Goal: Transaction & Acquisition: Obtain resource

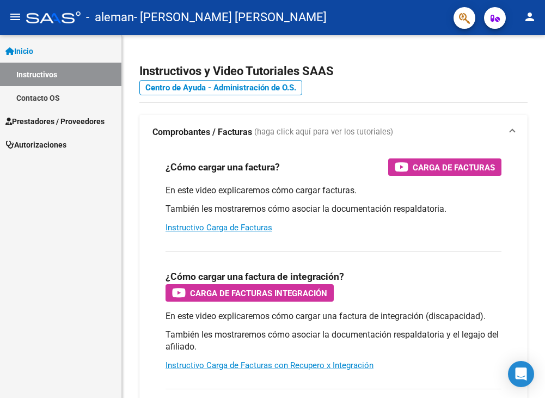
click at [47, 115] on span "Prestadores / Proveedores" at bounding box center [54, 121] width 99 height 12
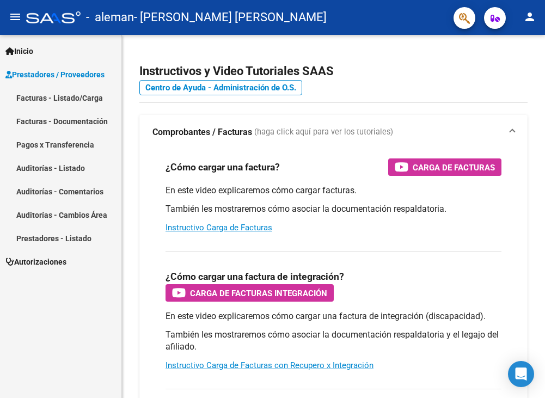
click at [60, 93] on link "Facturas - Listado/Carga" at bounding box center [60, 97] width 121 height 23
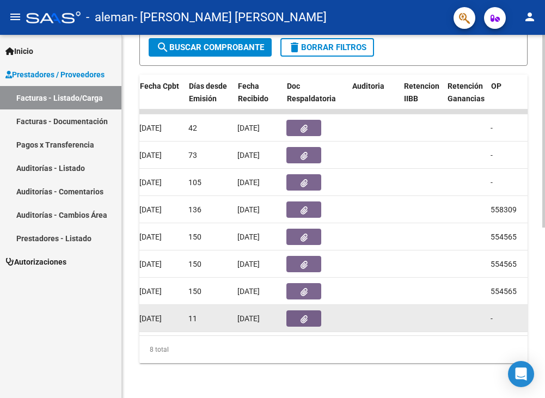
scroll to position [0, 567]
click at [310, 320] on button "button" at bounding box center [304, 318] width 35 height 16
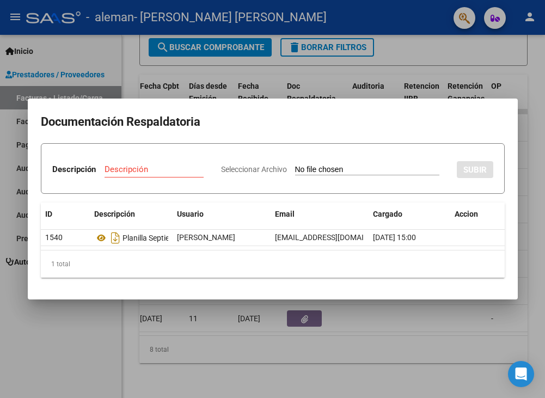
click at [423, 82] on div at bounding box center [272, 199] width 545 height 398
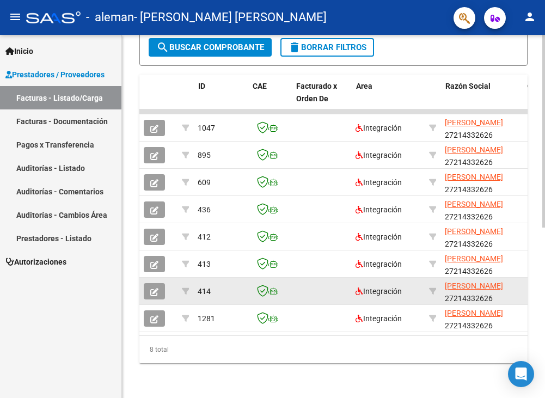
scroll to position [0, 0]
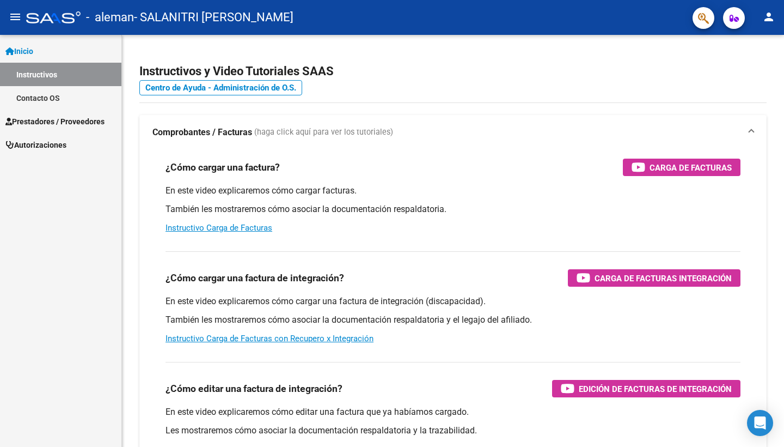
click at [56, 108] on link "Contacto OS" at bounding box center [60, 97] width 121 height 23
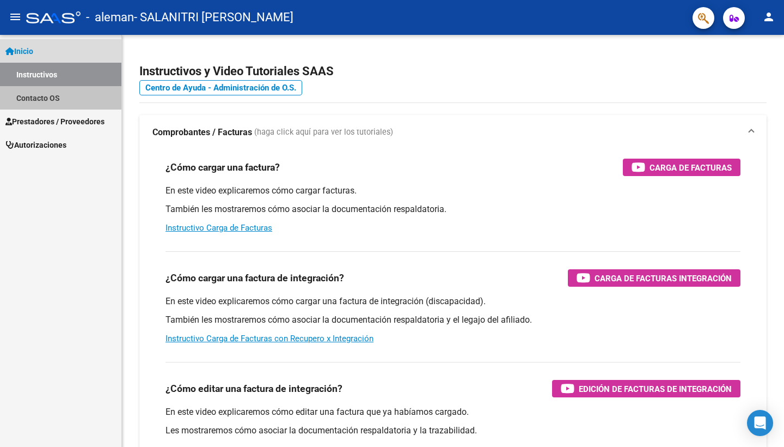
click at [56, 117] on span "Prestadores / Proveedores" at bounding box center [54, 121] width 99 height 12
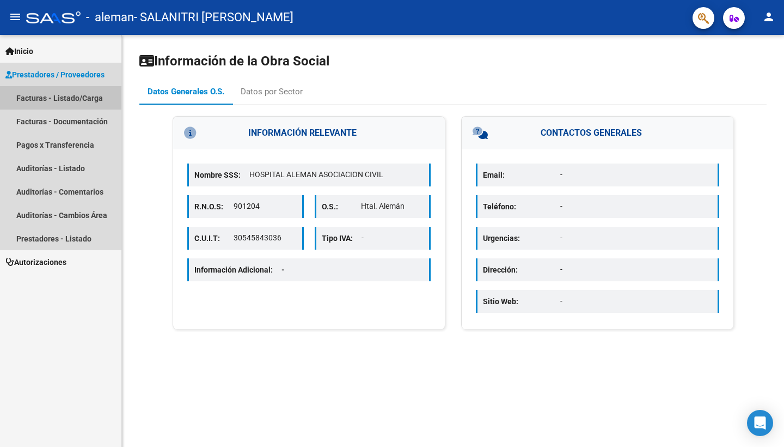
click at [47, 101] on link "Facturas - Listado/Carga" at bounding box center [60, 97] width 121 height 23
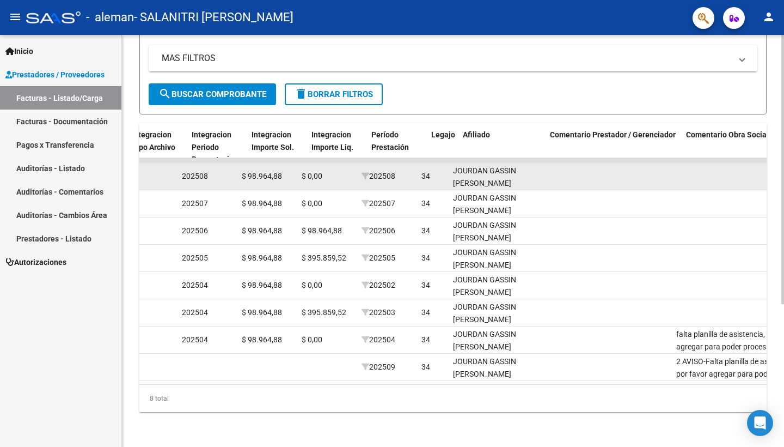
scroll to position [0, 1182]
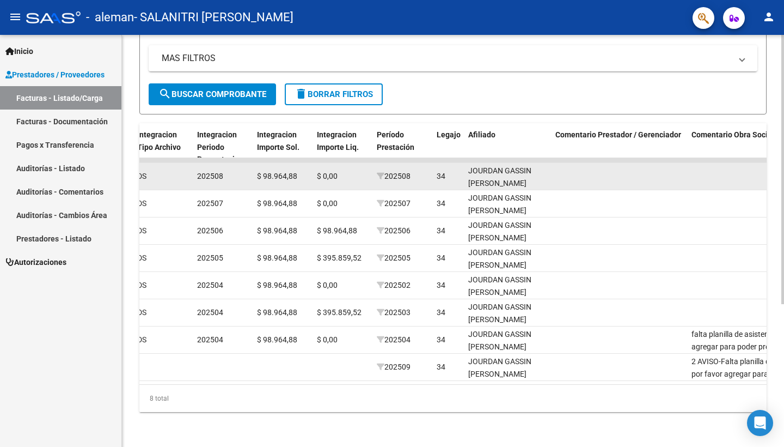
drag, startPoint x: 414, startPoint y: 176, endPoint x: 399, endPoint y: 176, distance: 14.7
click at [400, 176] on div "202508" at bounding box center [402, 176] width 51 height 13
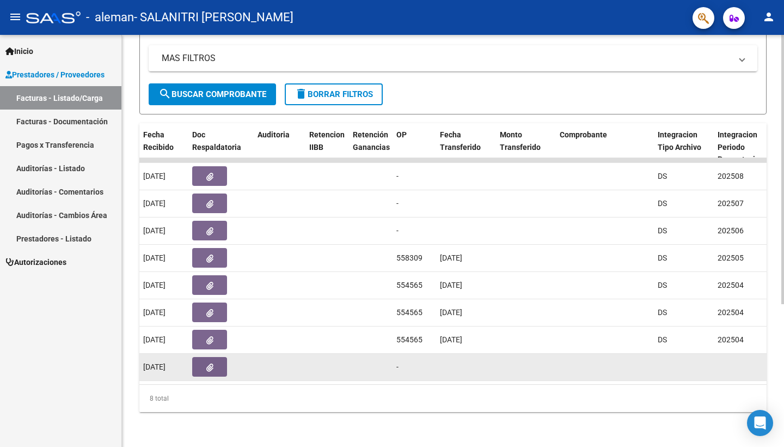
scroll to position [0, 403]
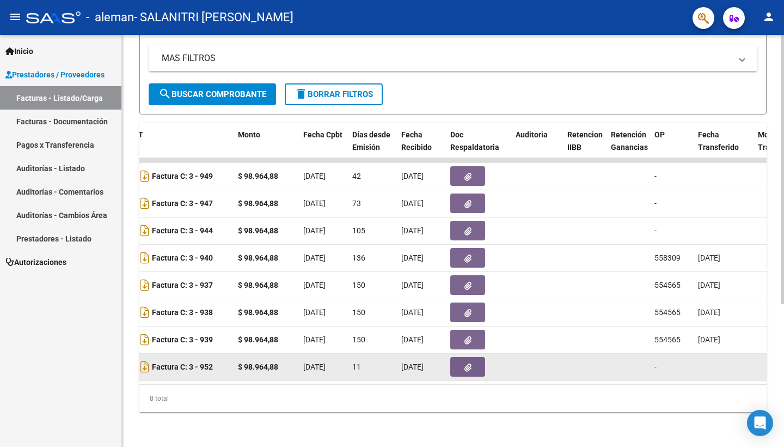
click at [460, 363] on button "button" at bounding box center [467, 367] width 35 height 20
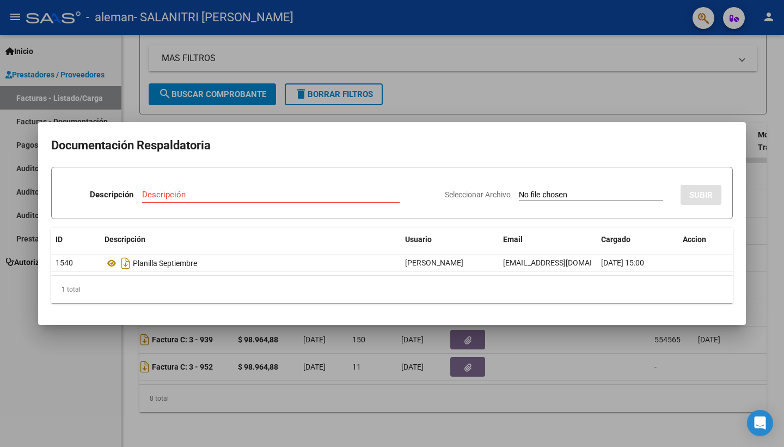
click at [363, 149] on h2 "Documentación Respaldatoria" at bounding box center [392, 145] width 682 height 21
click at [418, 99] on div at bounding box center [392, 223] width 784 height 447
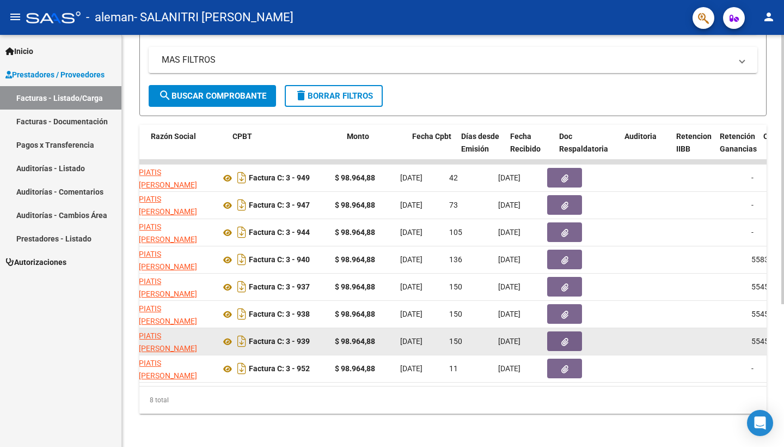
scroll to position [0, 294]
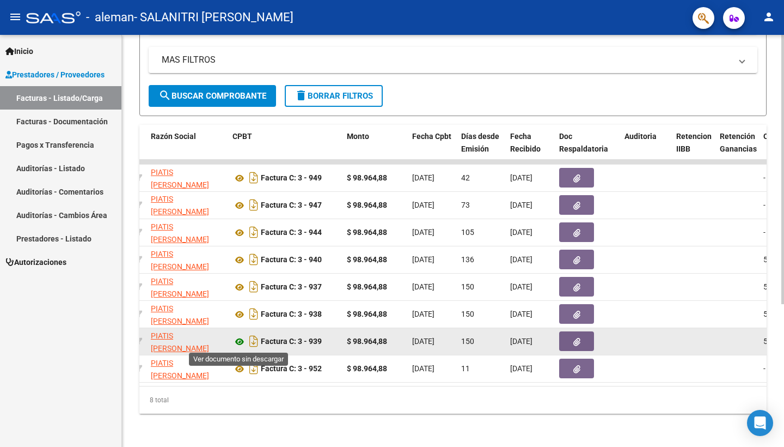
click at [239, 341] on icon at bounding box center [240, 341] width 14 height 13
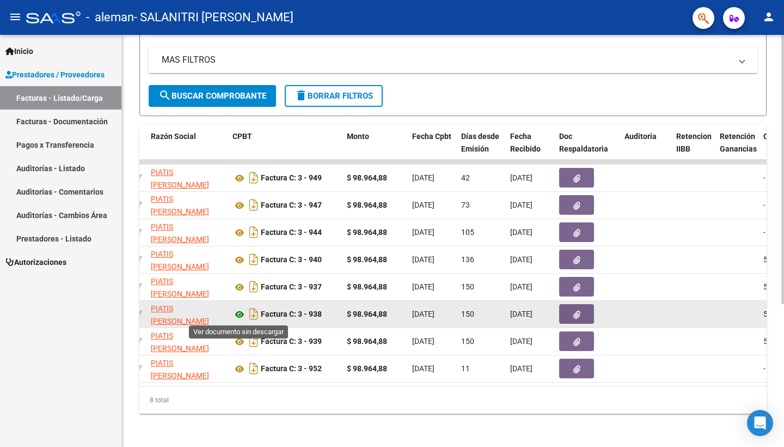
click at [242, 313] on icon at bounding box center [240, 314] width 14 height 13
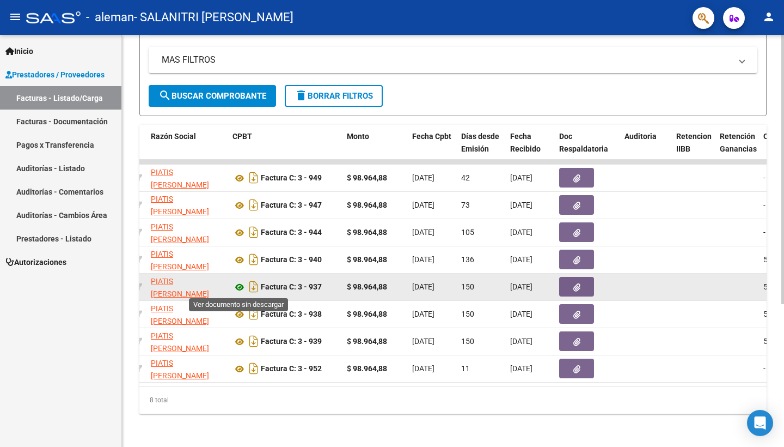
click at [238, 288] on icon at bounding box center [240, 287] width 14 height 13
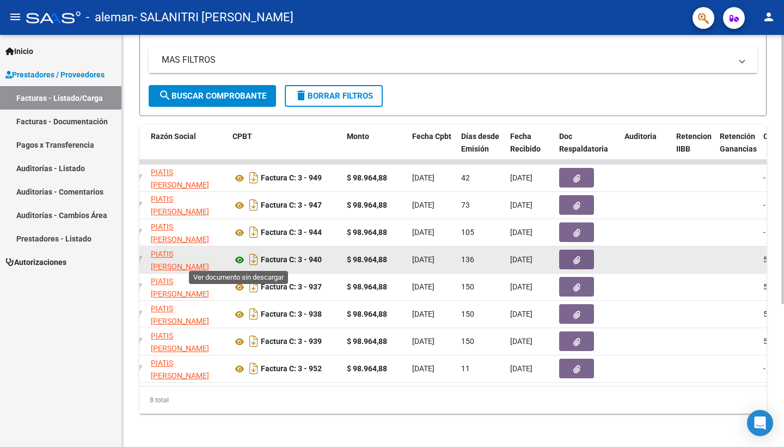
click at [239, 258] on icon at bounding box center [240, 259] width 14 height 13
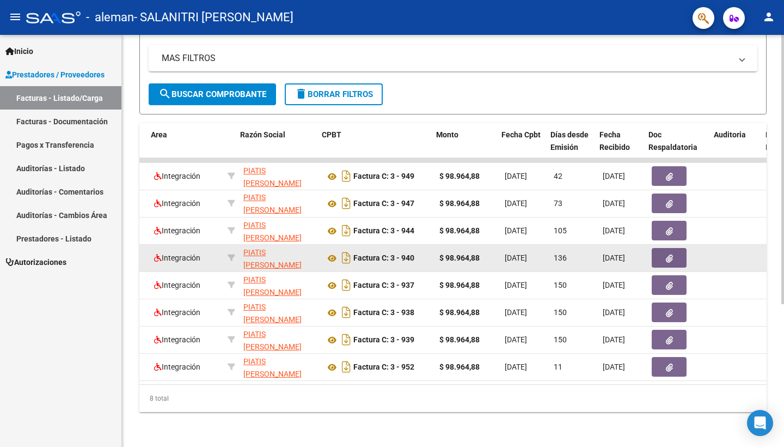
scroll to position [0, 198]
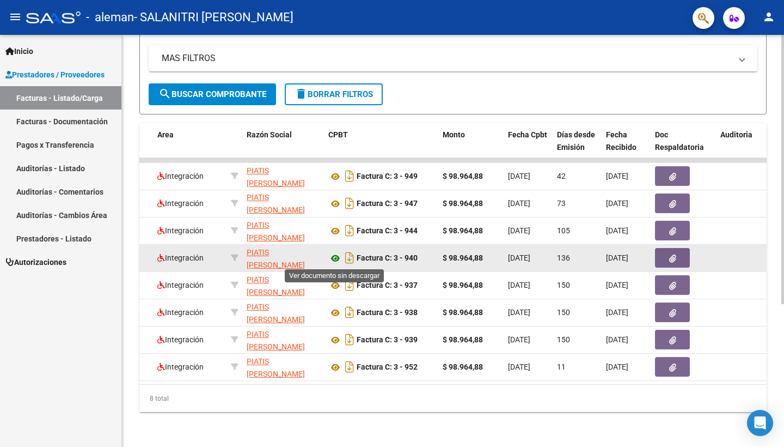
click at [337, 257] on icon at bounding box center [335, 258] width 14 height 13
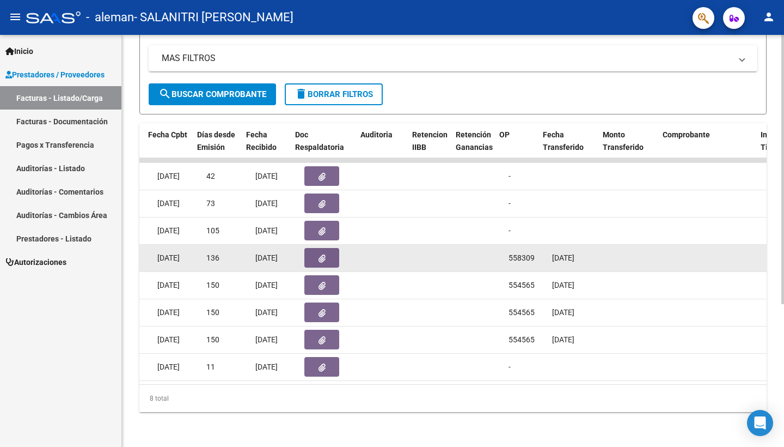
scroll to position [0, 558]
